Goal: Transaction & Acquisition: Purchase product/service

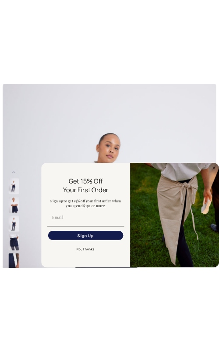
scroll to position [35, 0]
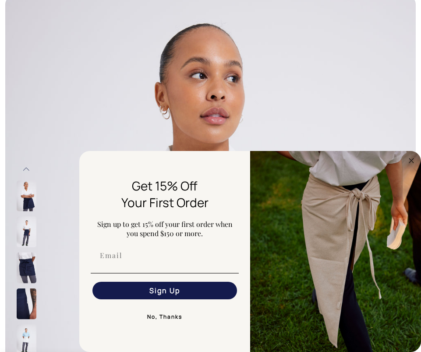
click at [162, 314] on button "No, Thanks" at bounding box center [165, 317] width 148 height 18
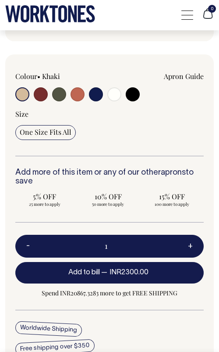
click at [78, 97] on input "radio" at bounding box center [78, 94] width 14 height 14
radio input "true"
select select "Rust"
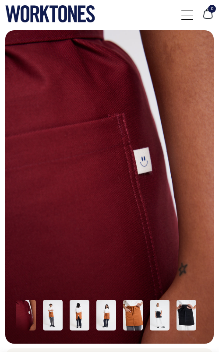
click at [51, 323] on img at bounding box center [53, 314] width 20 height 31
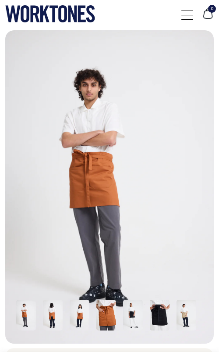
click at [58, 318] on img at bounding box center [53, 314] width 20 height 31
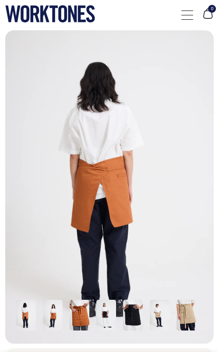
click at [80, 323] on img at bounding box center [80, 314] width 20 height 31
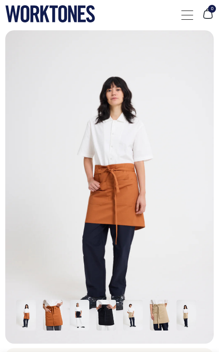
click at [22, 314] on img at bounding box center [26, 314] width 20 height 31
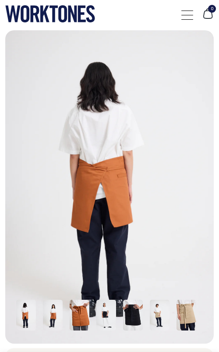
click at [38, 313] on div at bounding box center [56, 314] width 1792 height 35
click at [55, 313] on img at bounding box center [53, 314] width 20 height 31
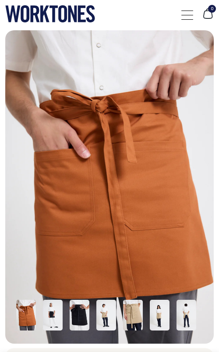
click at [213, 159] on img at bounding box center [109, 186] width 209 height 313
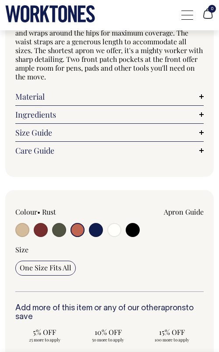
click at [43, 232] on input "radio" at bounding box center [41, 230] width 14 height 14
radio input "true"
select select "Burgundy"
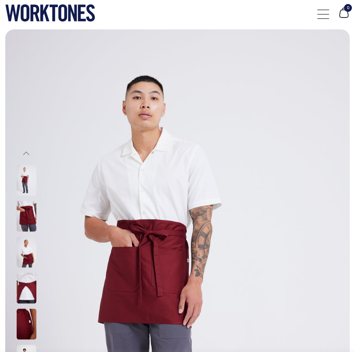
scroll to position [0, 0]
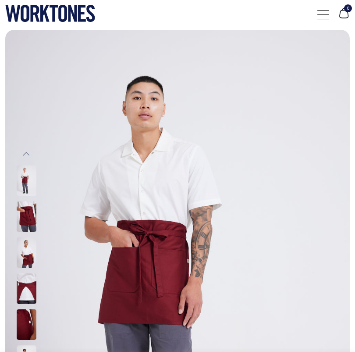
click at [74, 17] on icon at bounding box center [72, 13] width 9 height 17
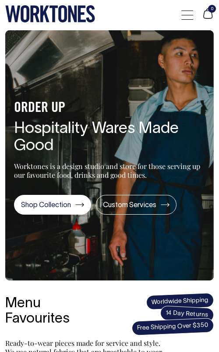
click at [188, 17] on div at bounding box center [188, 15] width 12 height 17
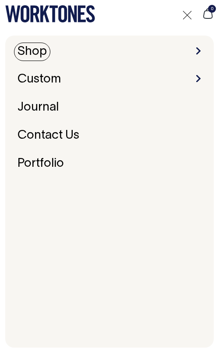
click at [50, 47] on li "Shop Accessories Aprons Workwear" at bounding box center [109, 52] width 191 height 14
click at [199, 54] on li "Shop Accessories Aprons Workwear" at bounding box center [109, 52] width 191 height 14
click at [199, 53] on span at bounding box center [198, 50] width 4 height 7
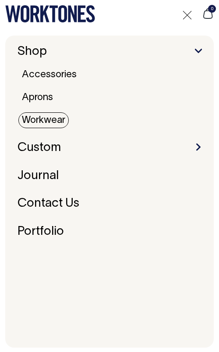
click at [52, 123] on link "Workwear" at bounding box center [43, 120] width 50 height 16
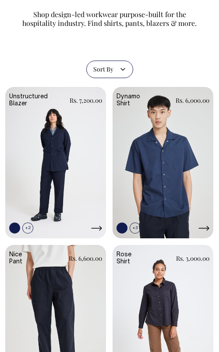
scroll to position [60, 0]
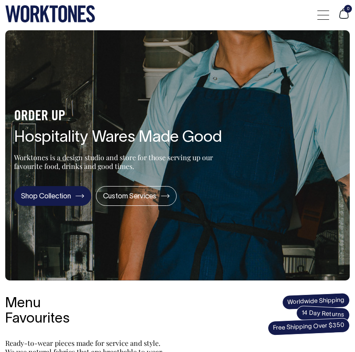
click at [68, 201] on link "Shop Collection" at bounding box center [52, 196] width 77 height 20
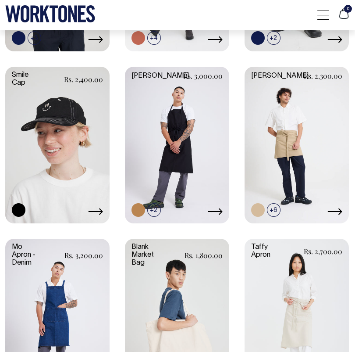
scroll to position [811, 0]
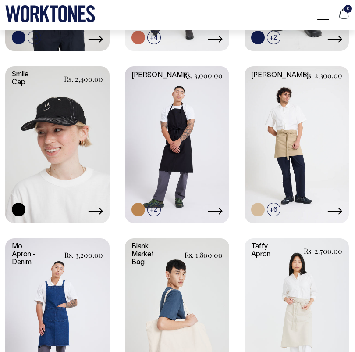
click at [237, 81] on div "Blank Dad Cap Rs. 1,500.00 +7" at bounding box center [177, 145] width 345 height 1532
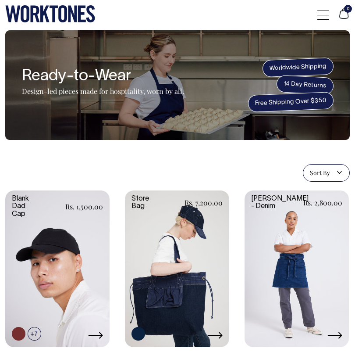
scroll to position [0, 0]
click at [322, 11] on div at bounding box center [323, 15] width 12 height 17
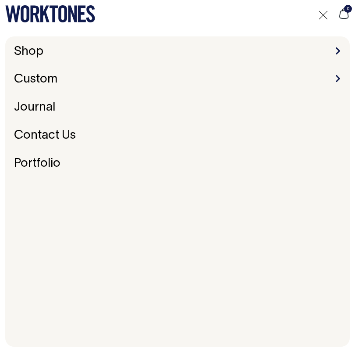
click at [339, 50] on span at bounding box center [338, 50] width 4 height 7
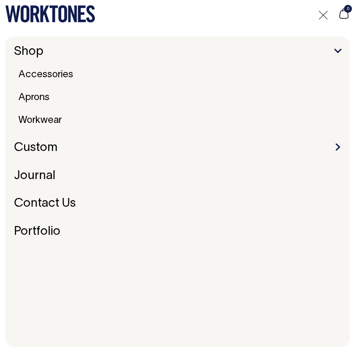
click at [34, 109] on ul "Accessories Aprons Workwear" at bounding box center [182, 97] width 334 height 59
click at [34, 104] on link "Aprons" at bounding box center [34, 97] width 38 height 16
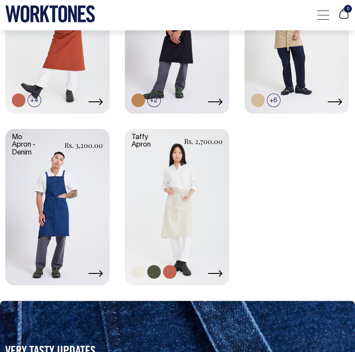
click at [181, 236] on link at bounding box center [177, 206] width 104 height 155
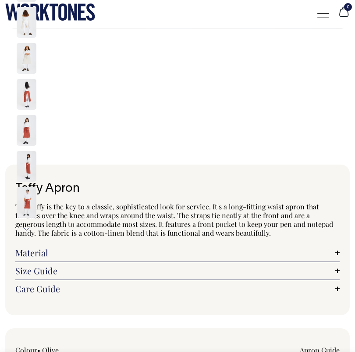
scroll to position [2, 0]
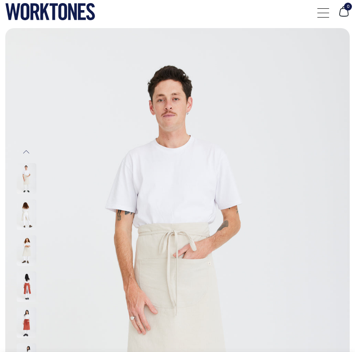
click at [24, 282] on img at bounding box center [27, 286] width 20 height 31
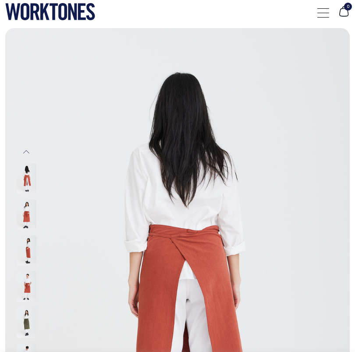
click at [28, 217] on img at bounding box center [27, 214] width 20 height 31
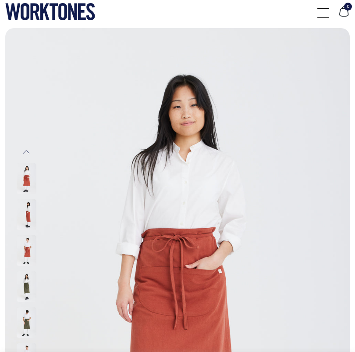
click at [29, 219] on img at bounding box center [27, 214] width 20 height 31
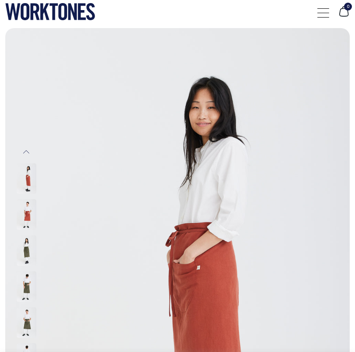
click at [26, 250] on img at bounding box center [27, 250] width 20 height 31
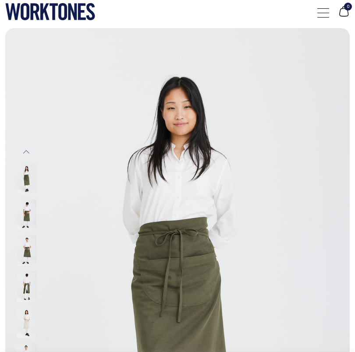
click at [27, 217] on div at bounding box center [38, 178] width 44 height 1115
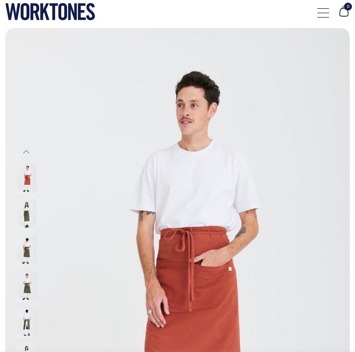
click at [28, 178] on img at bounding box center [27, 178] width 20 height 31
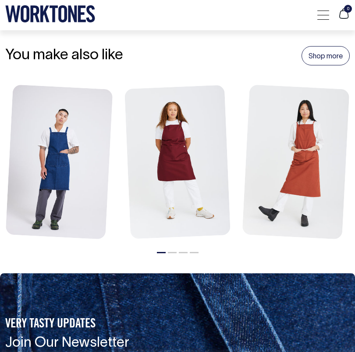
scroll to position [1340, 0]
